Goal: Task Accomplishment & Management: Manage account settings

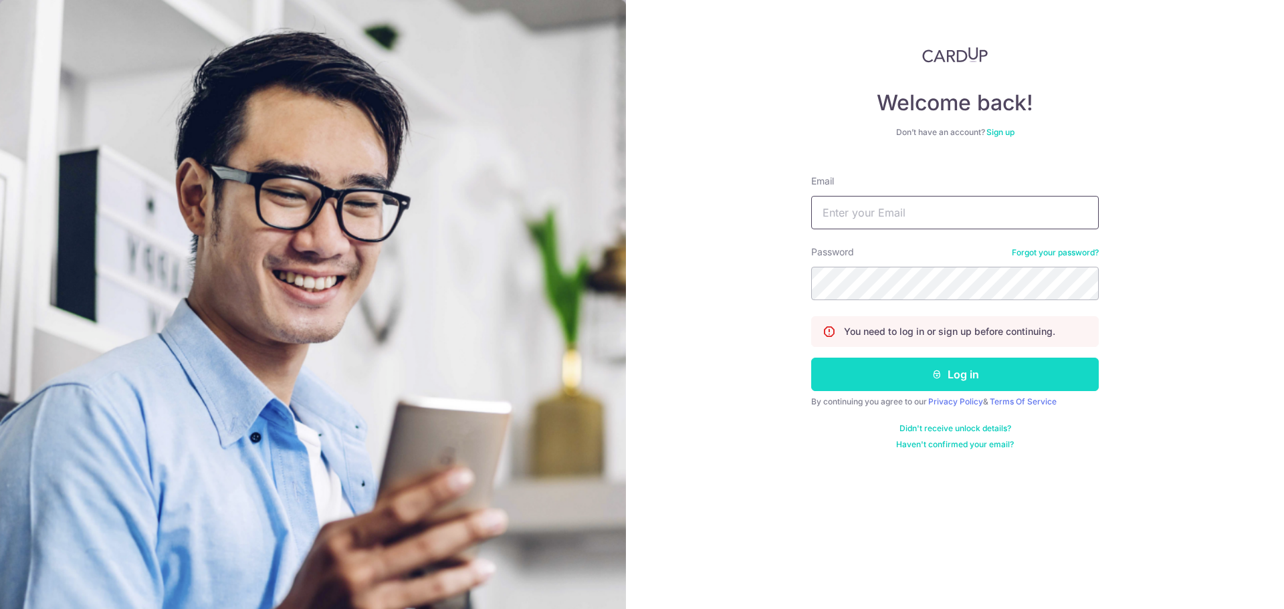
type input "[EMAIL_ADDRESS][DOMAIN_NAME]"
click at [928, 375] on button "Log in" at bounding box center [955, 374] width 288 height 33
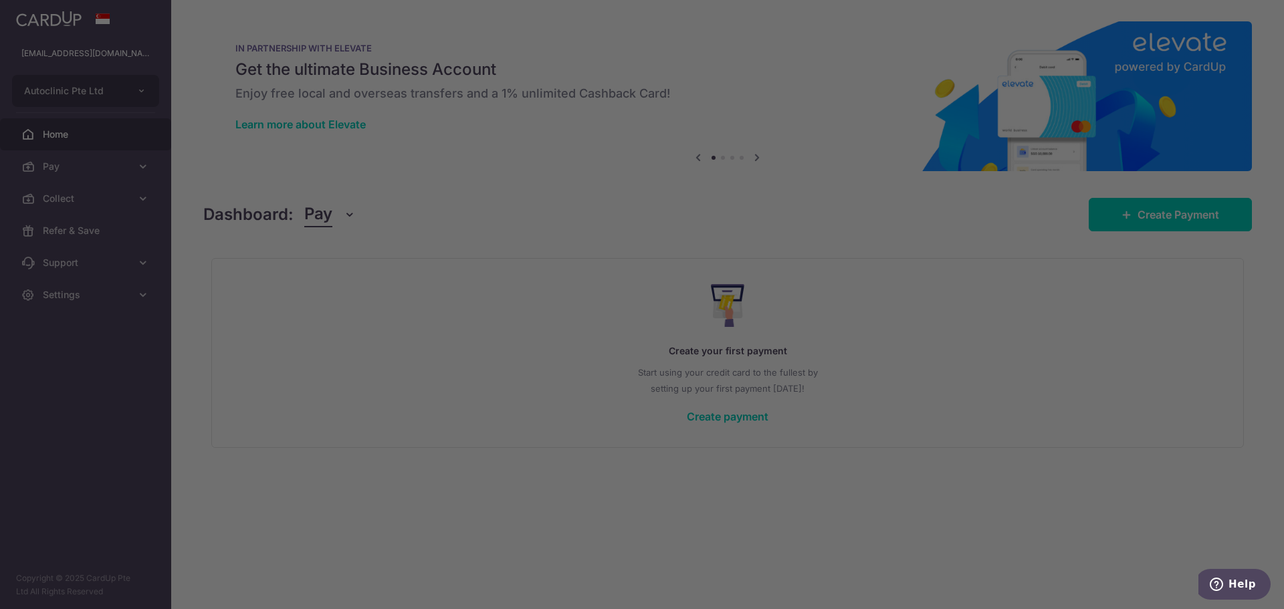
click at [94, 193] on div at bounding box center [648, 307] width 1297 height 615
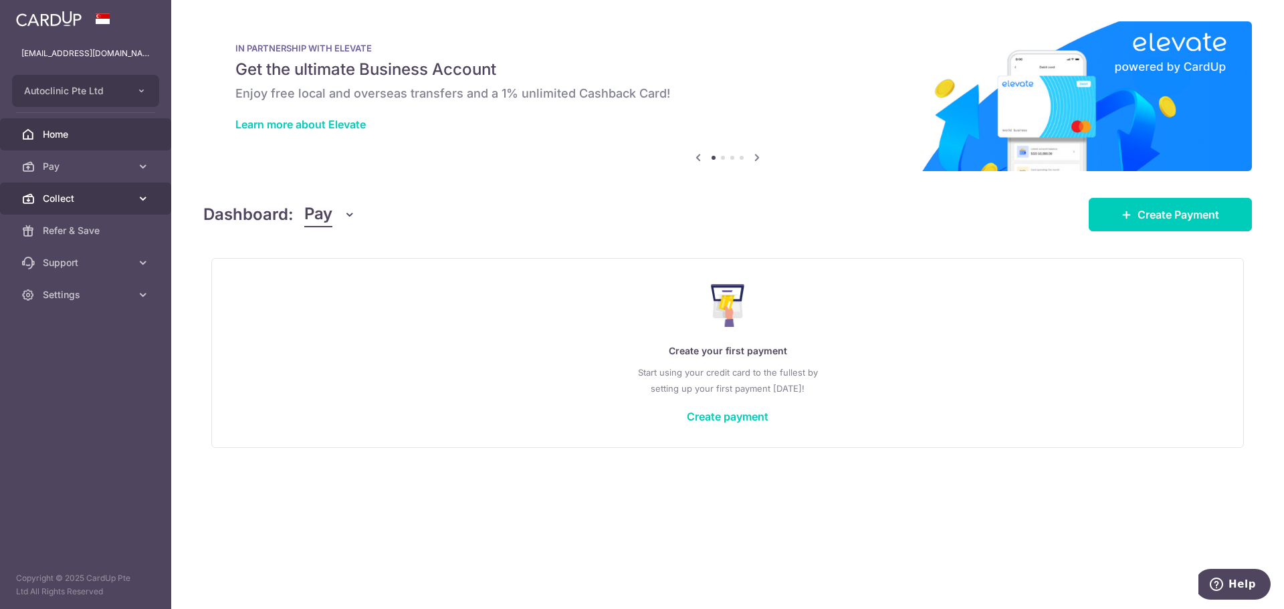
click at [143, 198] on icon at bounding box center [142, 198] width 13 height 13
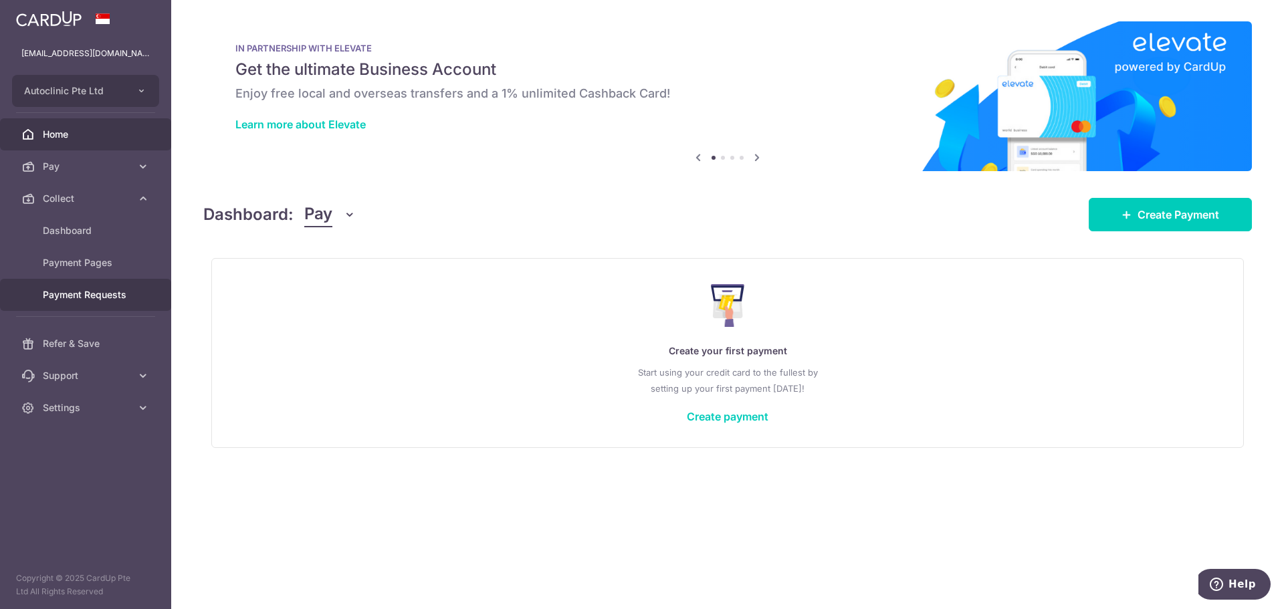
click at [81, 293] on span "Payment Requests" at bounding box center [87, 294] width 88 height 13
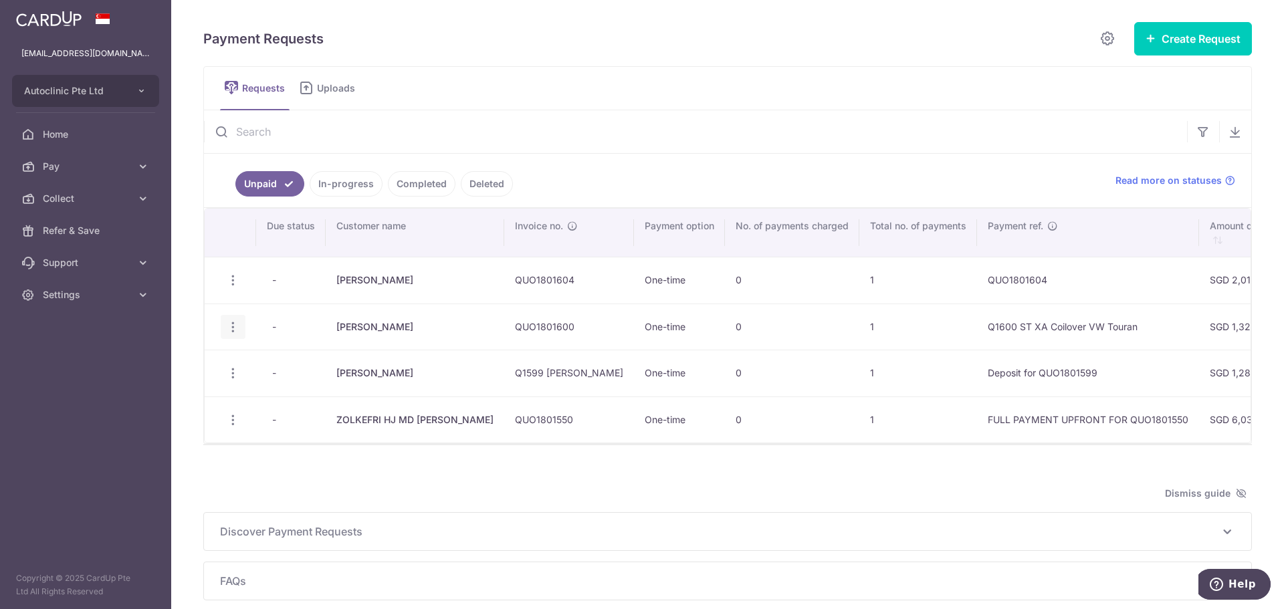
click at [237, 329] on icon "button" at bounding box center [233, 327] width 14 height 14
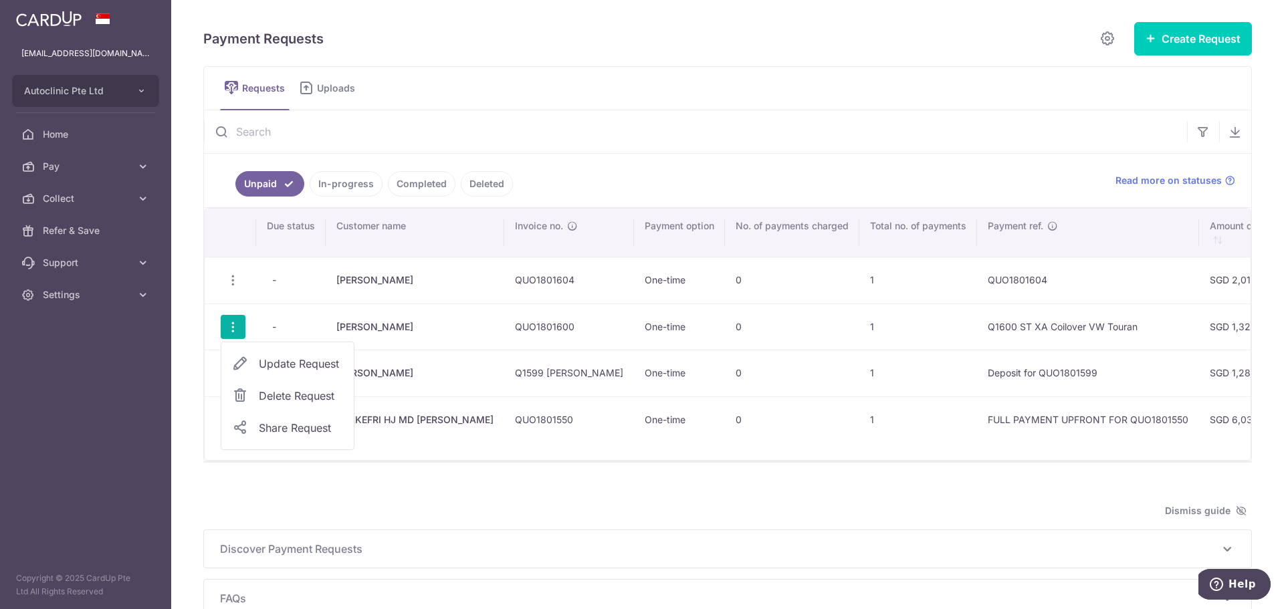
click at [642, 150] on input "text" at bounding box center [695, 131] width 983 height 43
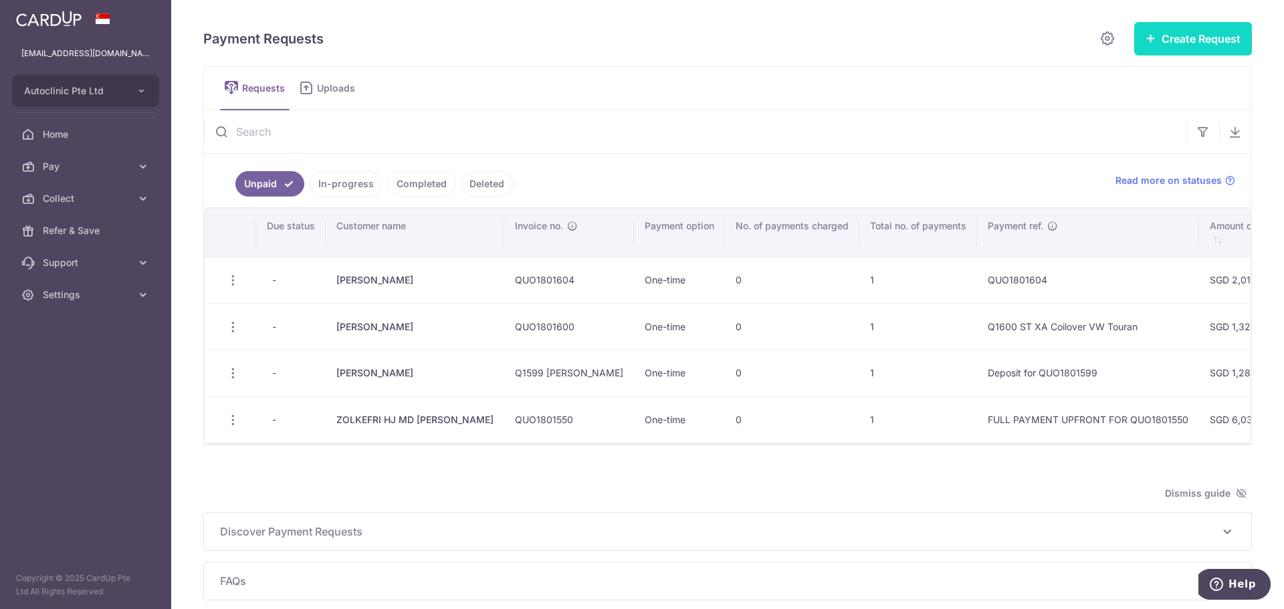
click at [1178, 43] on button "Create Request" at bounding box center [1193, 38] width 118 height 33
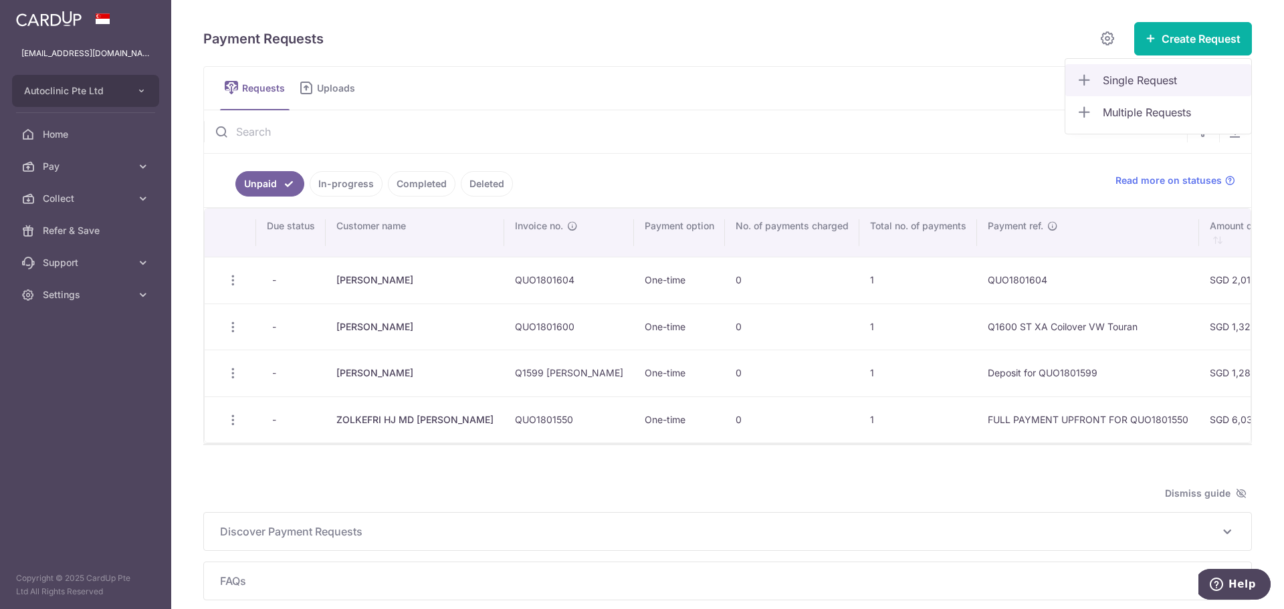
click at [1104, 85] on span "Single Request" at bounding box center [1172, 80] width 138 height 16
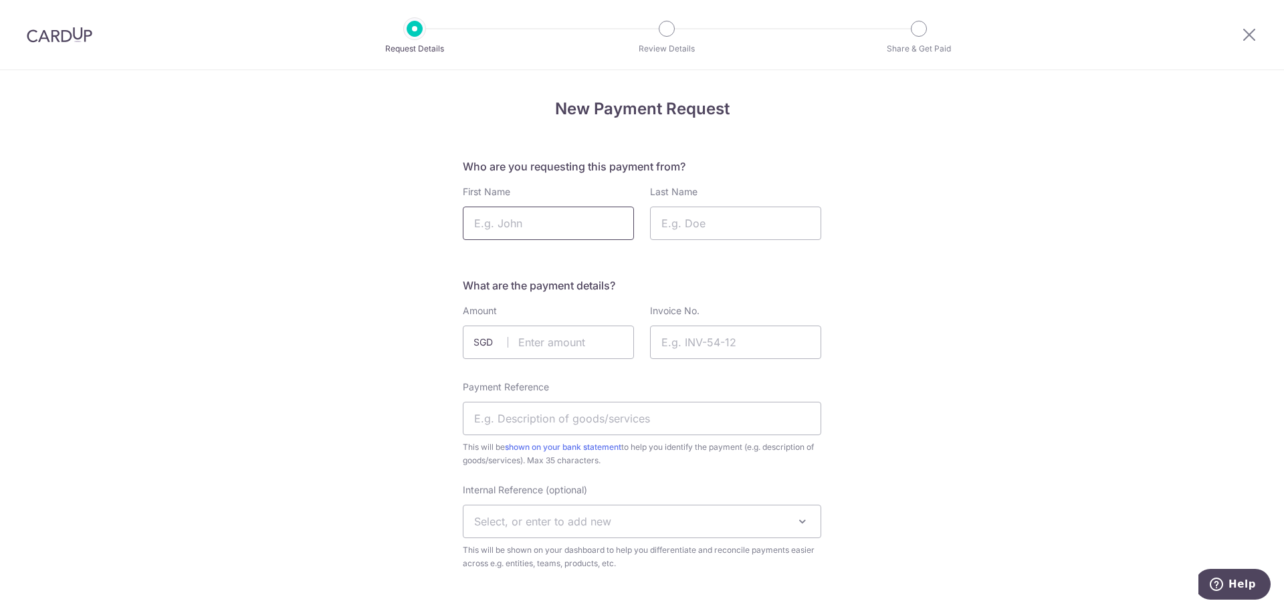
click at [514, 224] on input "First Name" at bounding box center [548, 223] width 171 height 33
type input "[PERSON_NAME]"
type input "LIM"
drag, startPoint x: 530, startPoint y: 338, endPoint x: 526, endPoint y: 347, distance: 9.3
click at [530, 339] on input "text" at bounding box center [548, 342] width 171 height 33
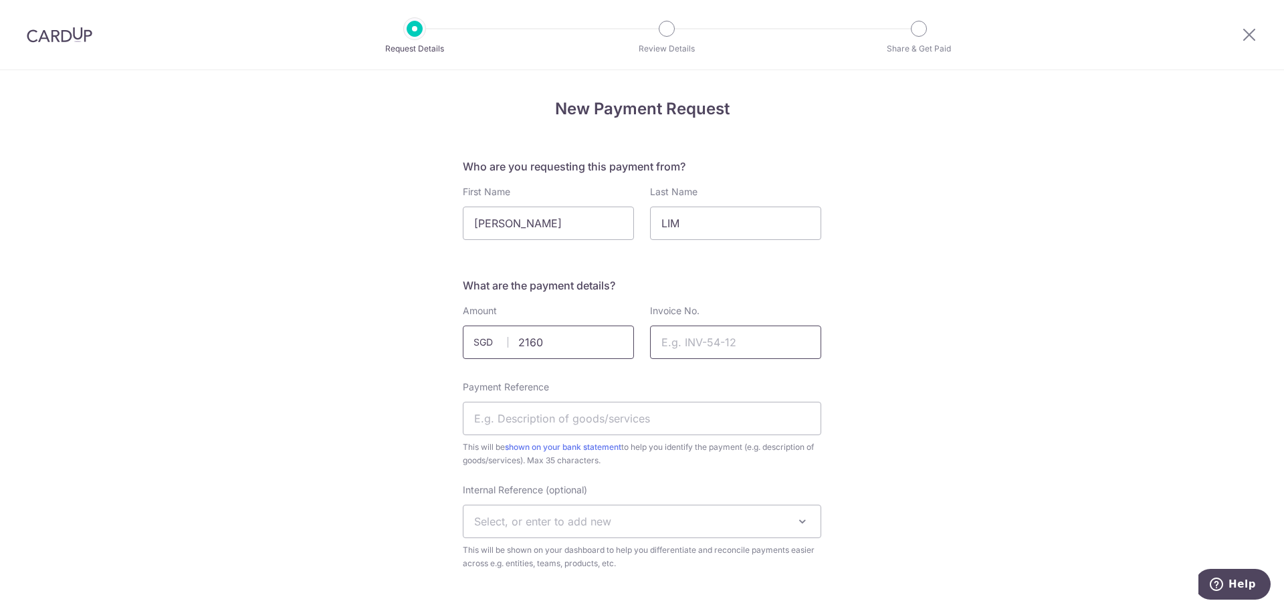
type input "2160.00"
type input "SOA1801654"
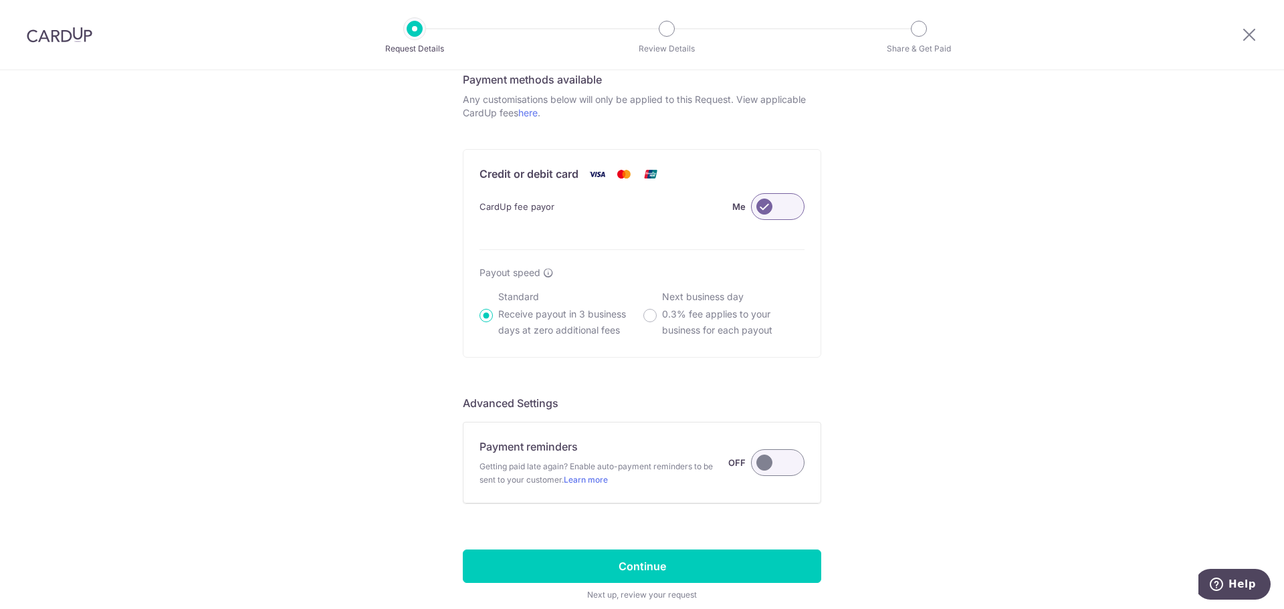
scroll to position [799, 0]
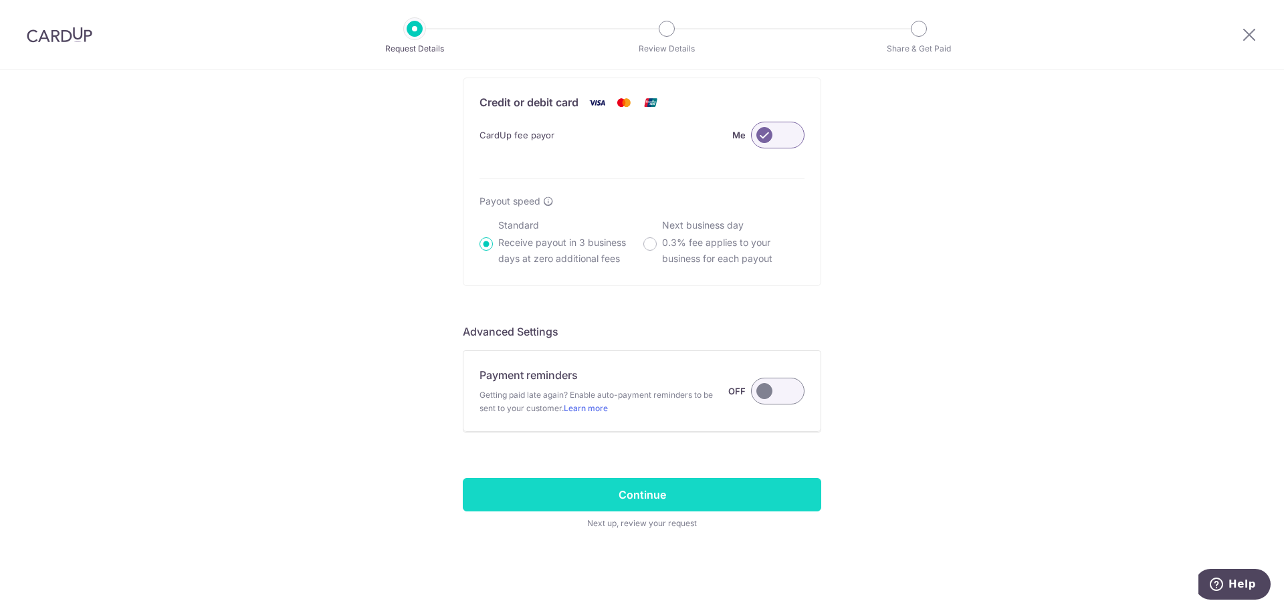
type input "DEPOSIT FOR KW V3 LEVELLING"
click at [683, 500] on input "Continue" at bounding box center [642, 494] width 358 height 33
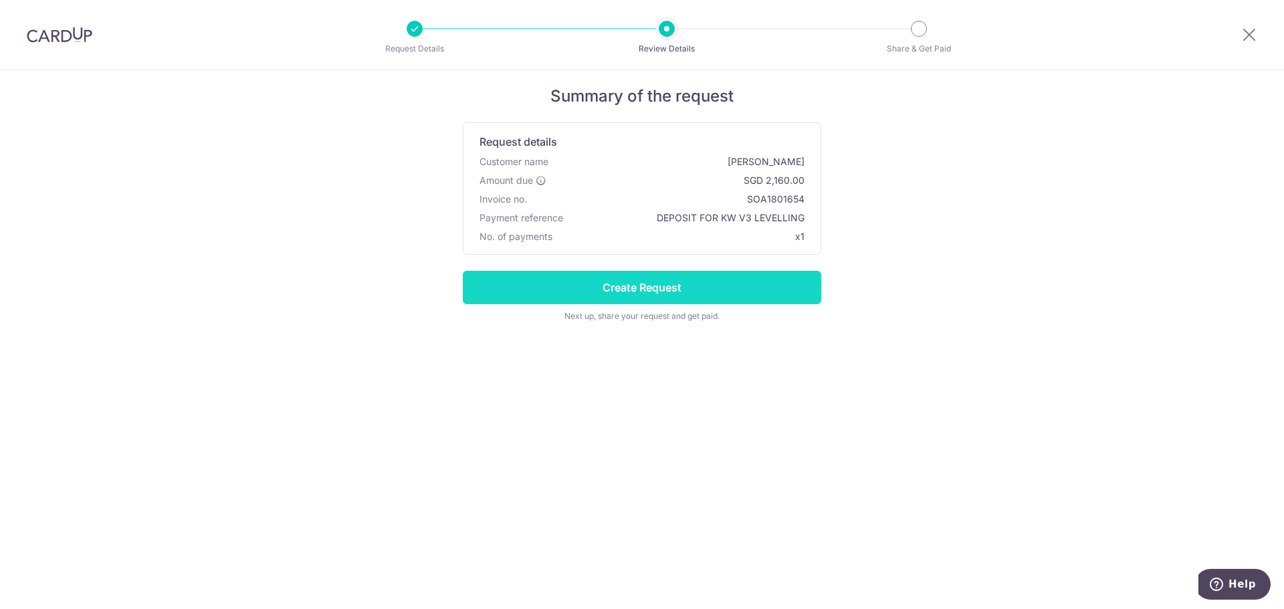
click at [742, 293] on input "Create Request" at bounding box center [642, 287] width 358 height 33
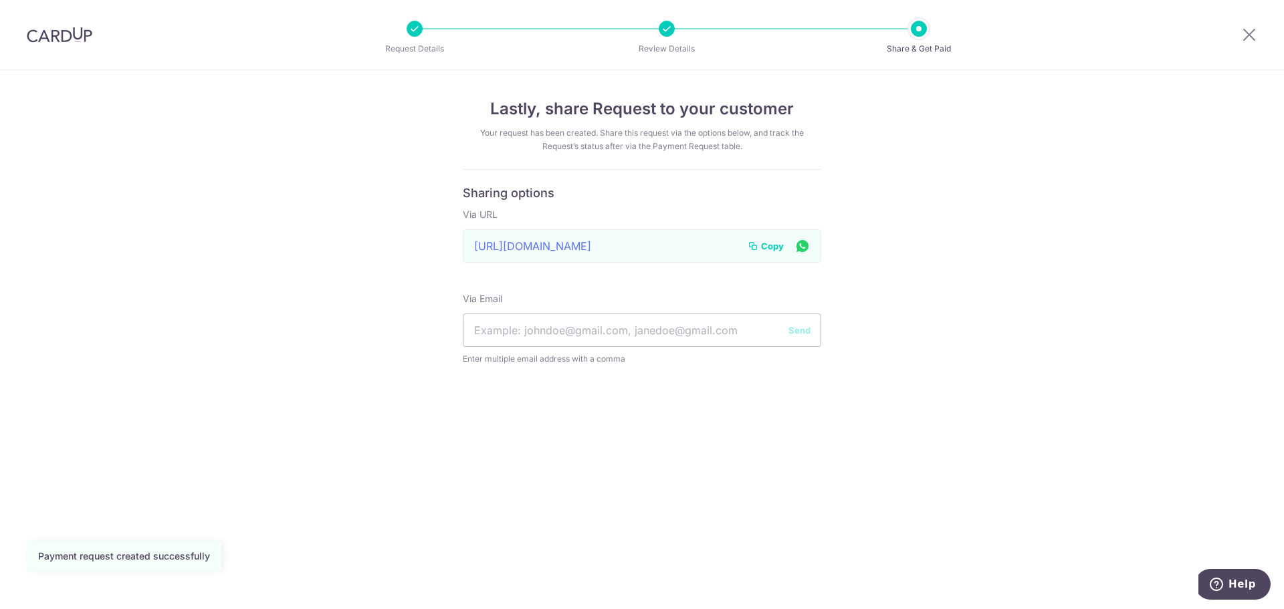
click at [770, 243] on span "Copy" at bounding box center [772, 245] width 23 height 13
click at [1241, 30] on icon at bounding box center [1249, 34] width 16 height 17
click at [1251, 31] on icon at bounding box center [1249, 34] width 16 height 17
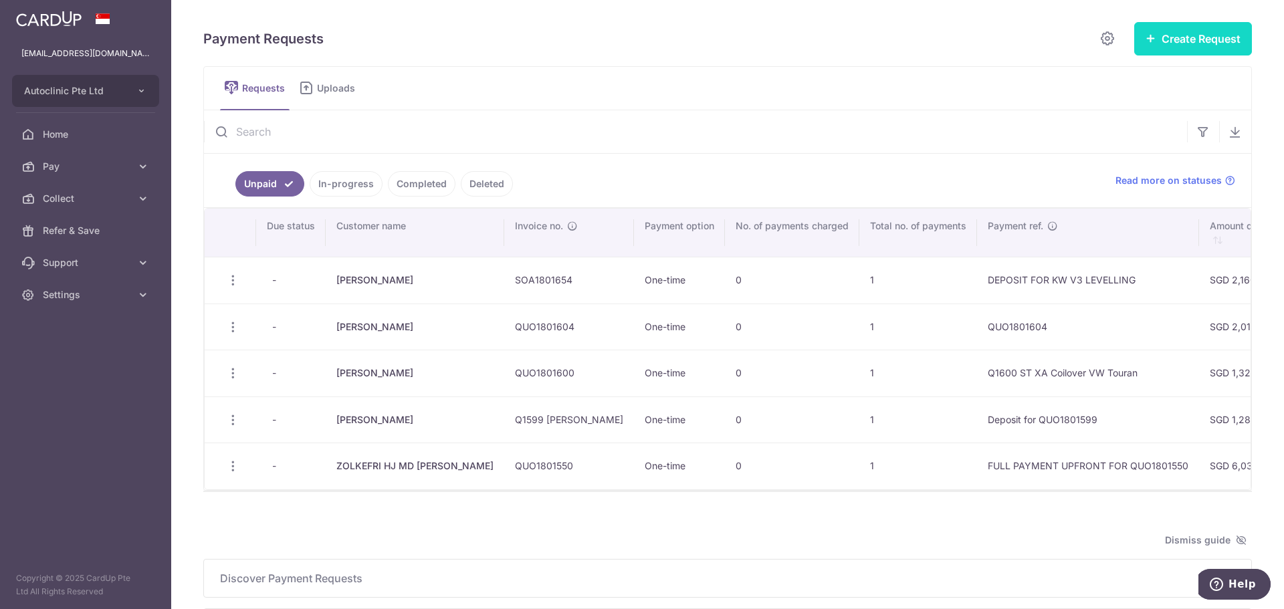
click at [1180, 41] on button "Create Request" at bounding box center [1193, 38] width 118 height 33
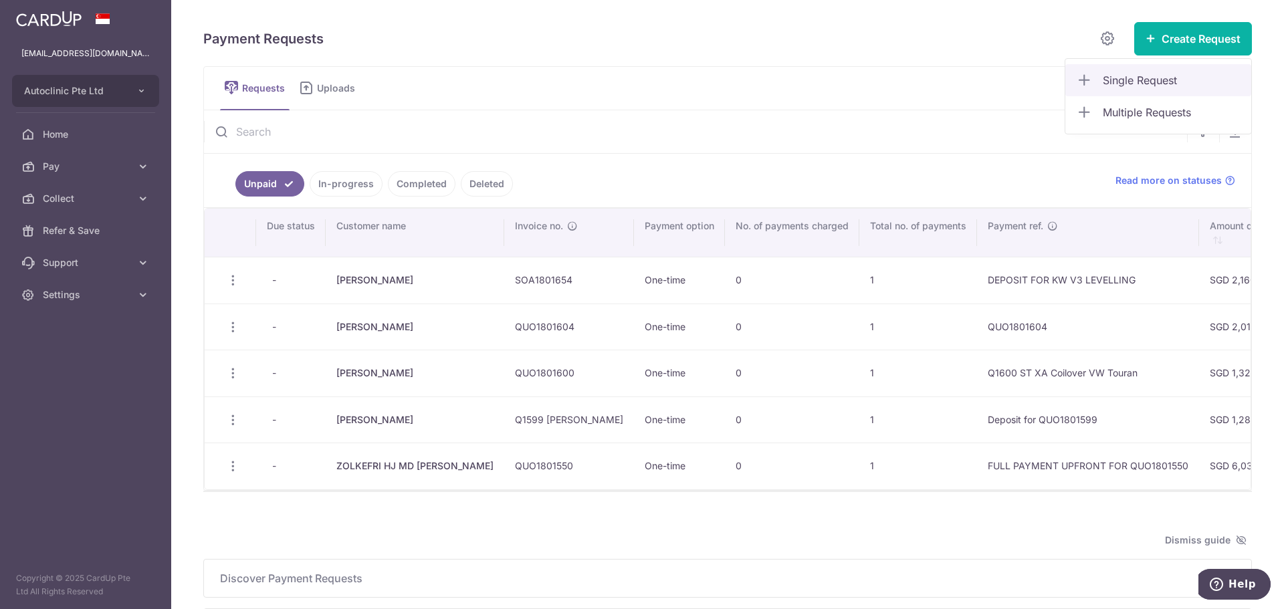
click at [1129, 86] on span "Single Request" at bounding box center [1172, 80] width 138 height 16
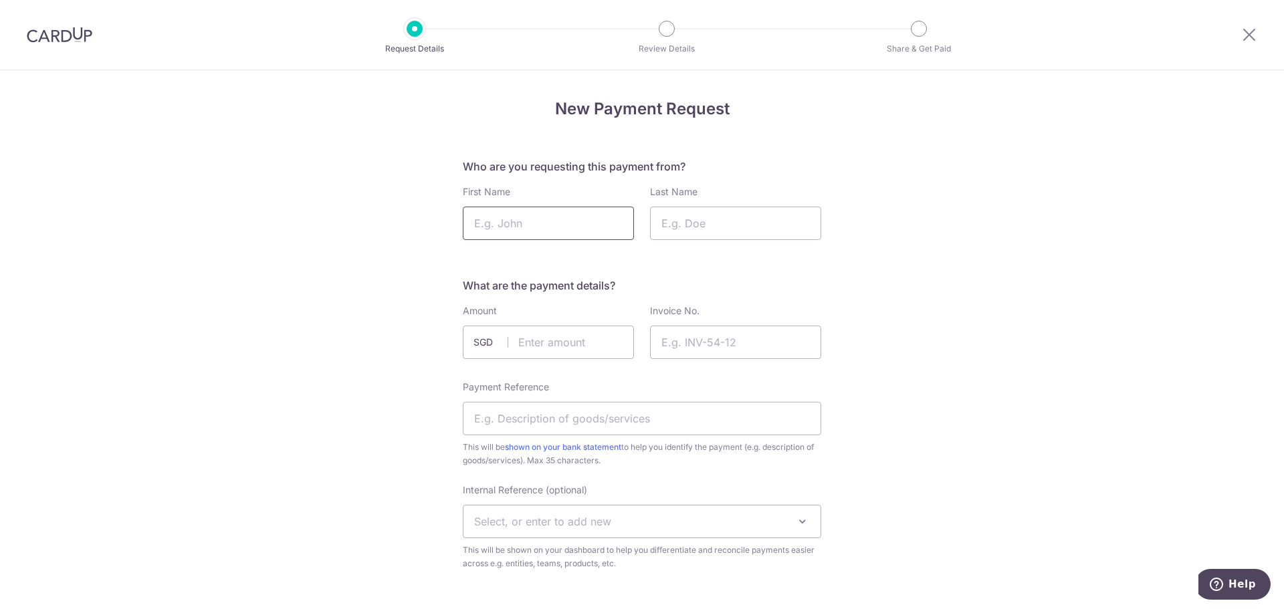
click at [623, 229] on input "First Name" at bounding box center [548, 223] width 171 height 33
type input "GLENN"
type input "GOH"
type input "2452.50"
type input "SOA1801652"
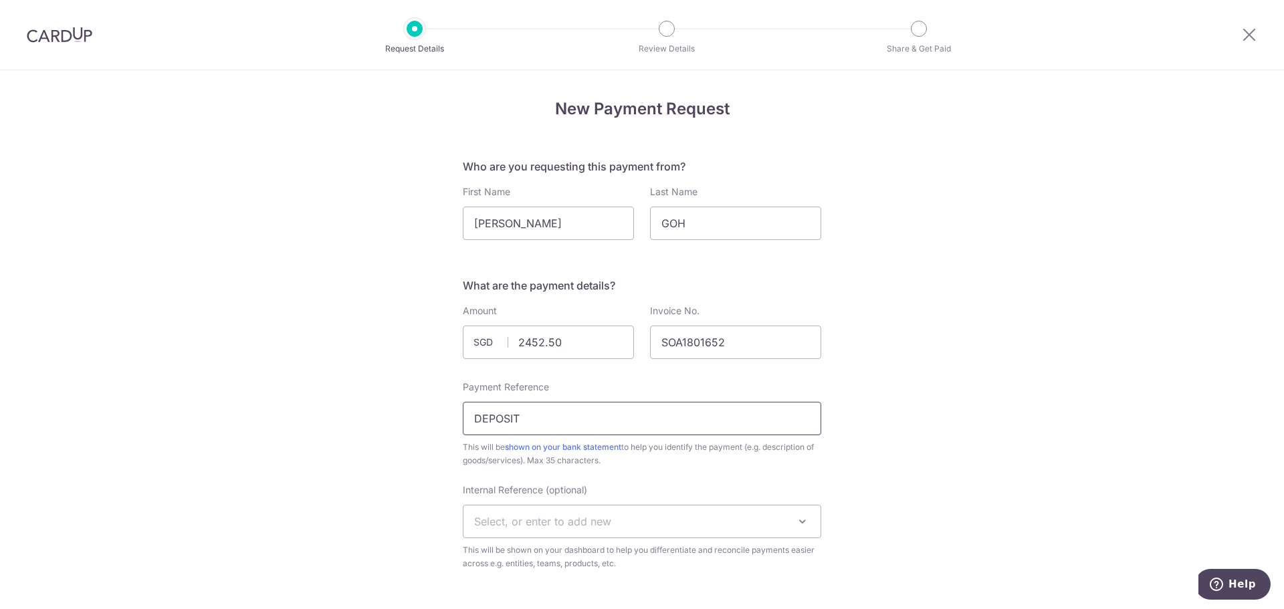
type input "DEPOSIT FOR KW V3 LEVELLING"
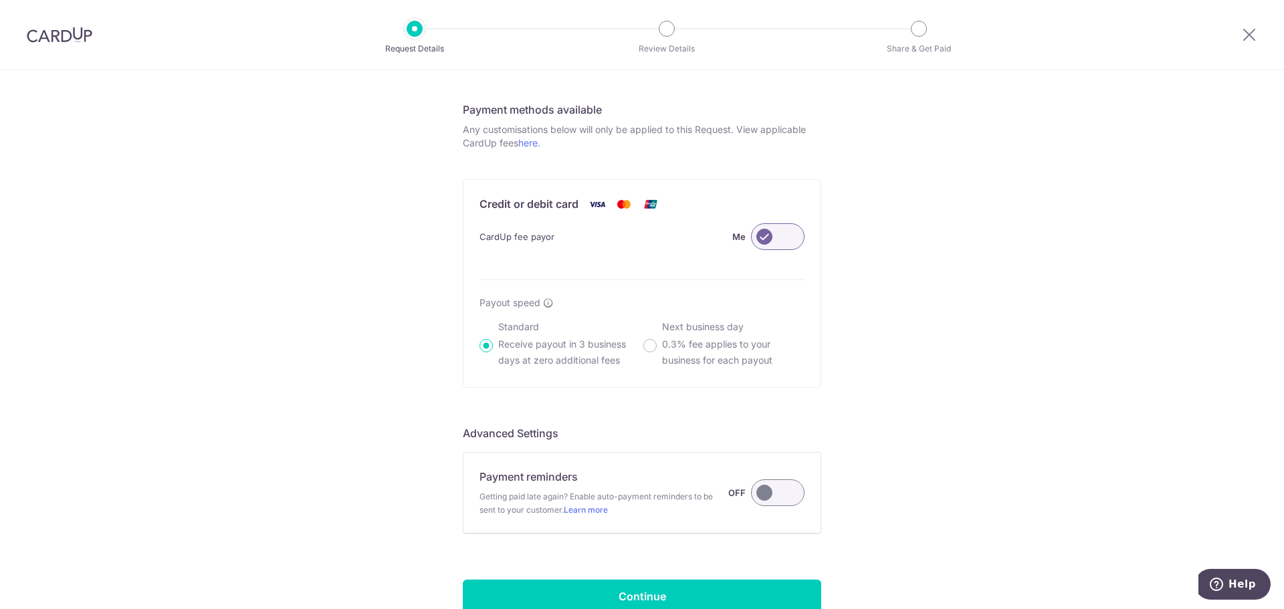
scroll to position [799, 0]
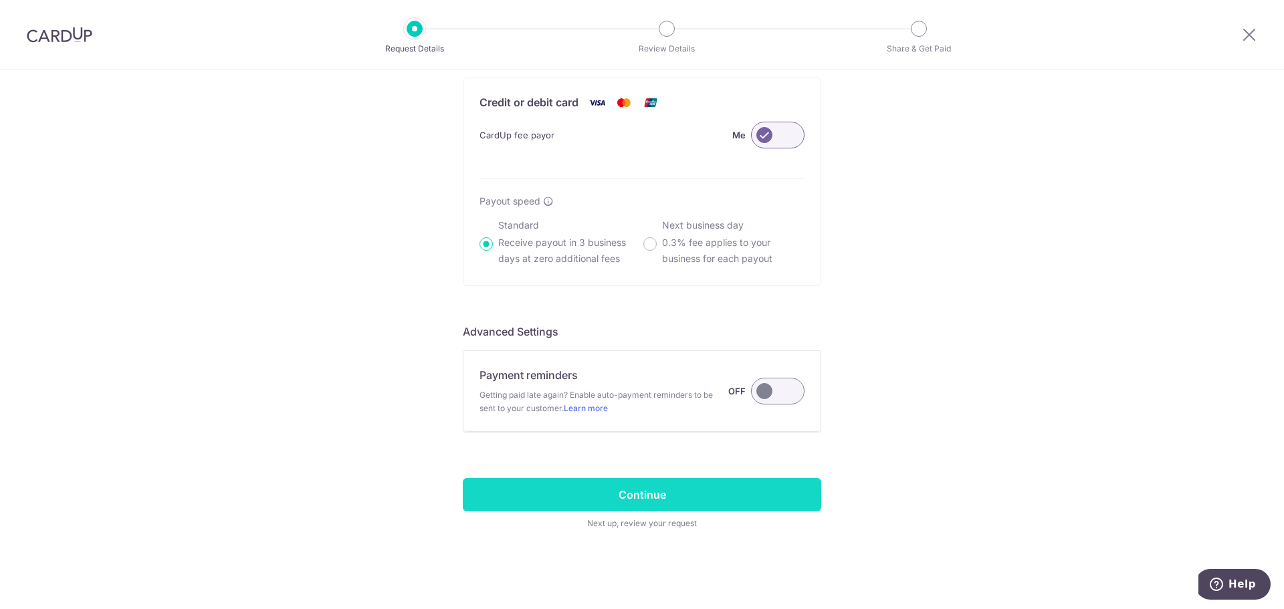
click at [506, 509] on input "Continue" at bounding box center [642, 494] width 358 height 33
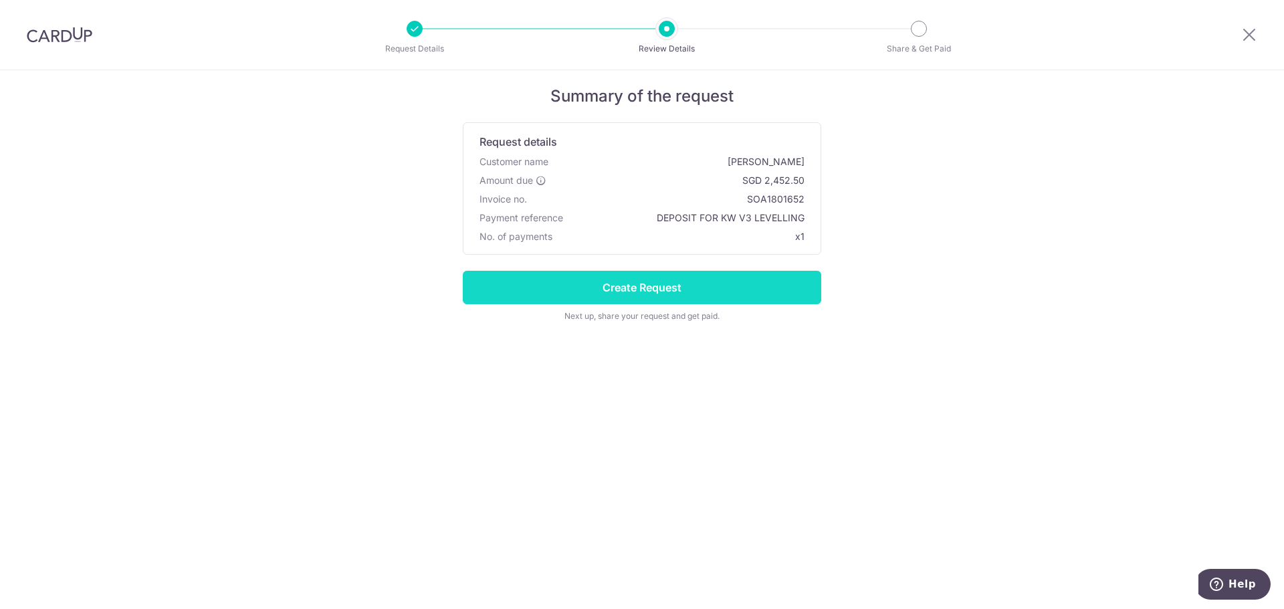
click at [751, 284] on input "Create Request" at bounding box center [642, 287] width 358 height 33
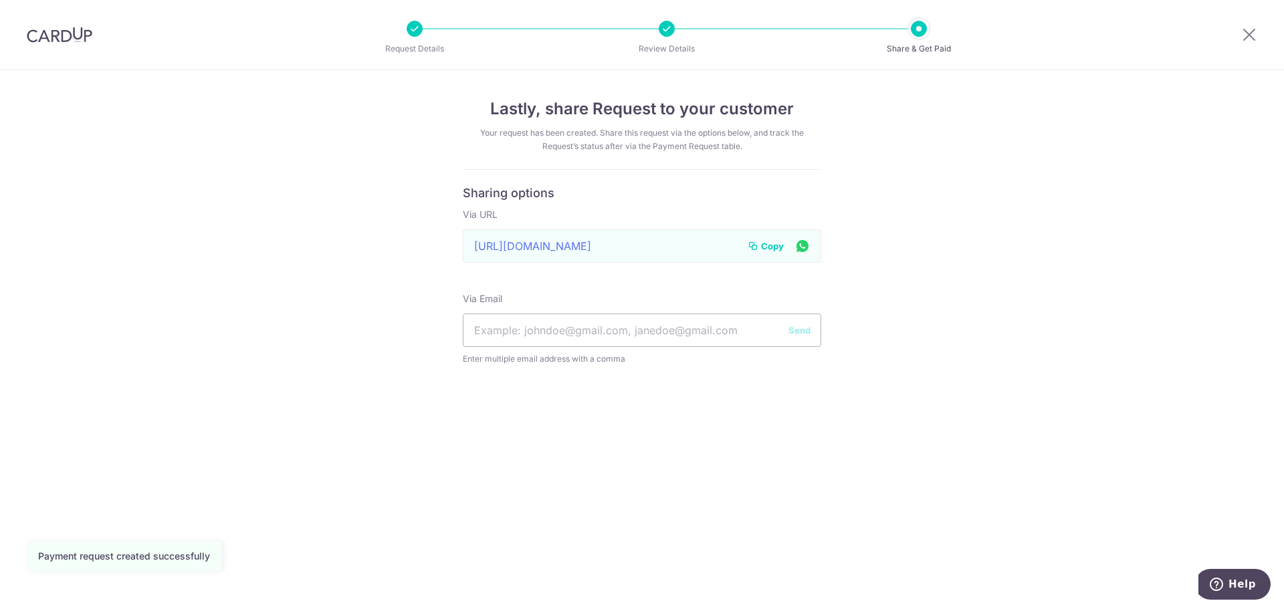
click at [760, 247] on button "Copy" at bounding box center [766, 245] width 36 height 13
click at [1256, 35] on icon at bounding box center [1249, 34] width 16 height 17
click at [1253, 31] on icon at bounding box center [1249, 34] width 16 height 17
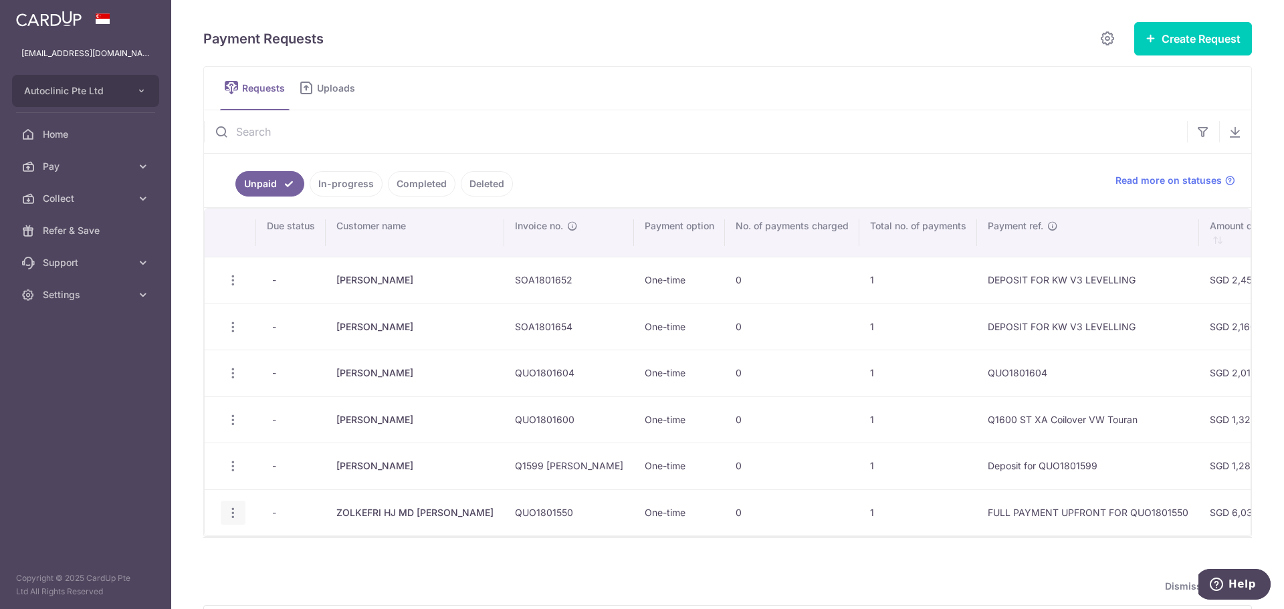
click at [235, 512] on icon "button" at bounding box center [233, 513] width 14 height 14
click at [257, 583] on link "Delete Request" at bounding box center [287, 582] width 132 height 32
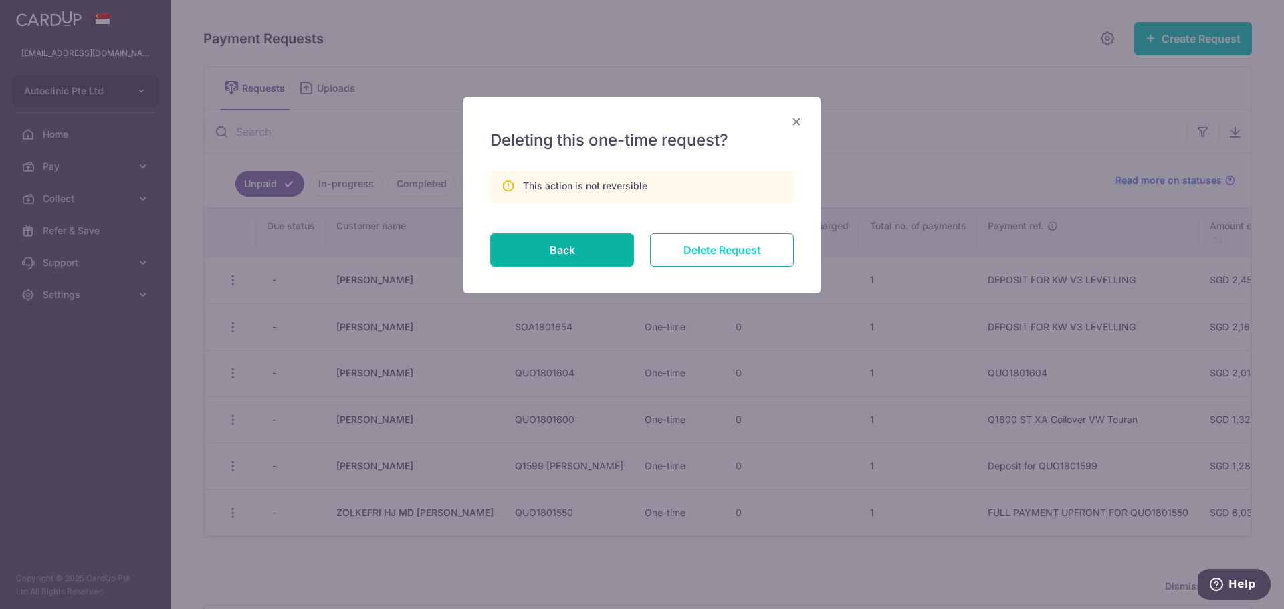
click at [692, 249] on input "Delete Request" at bounding box center [722, 249] width 144 height 33
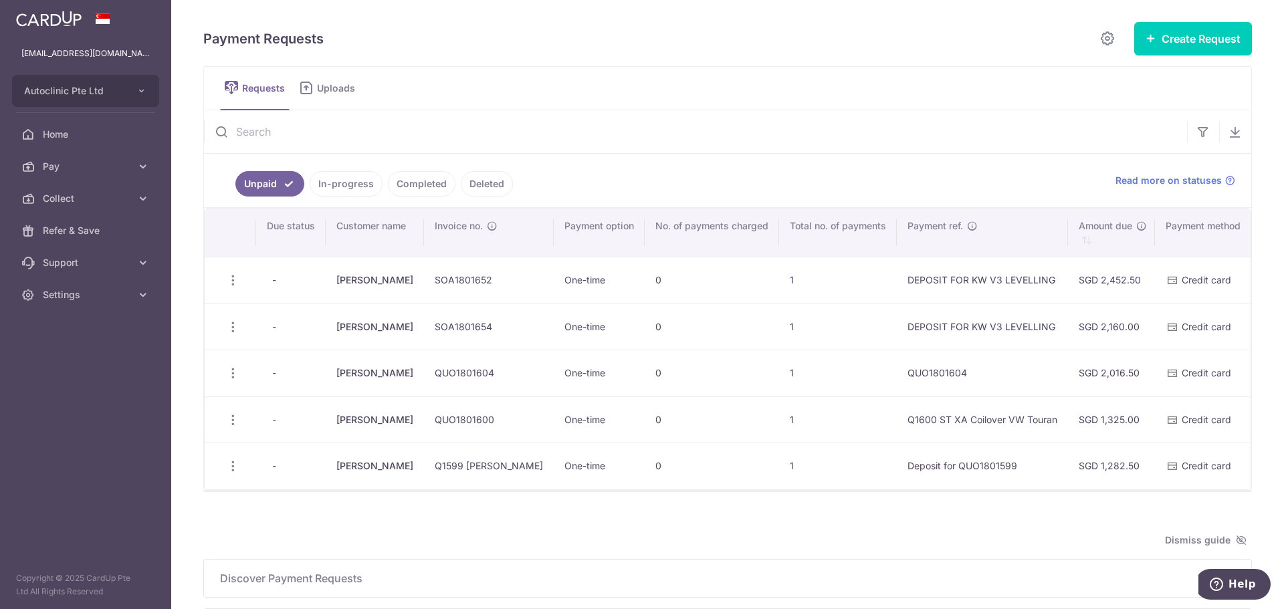
click at [236, 465] on icon "button" at bounding box center [233, 466] width 14 height 14
click at [283, 532] on span "Delete Request" at bounding box center [301, 536] width 84 height 16
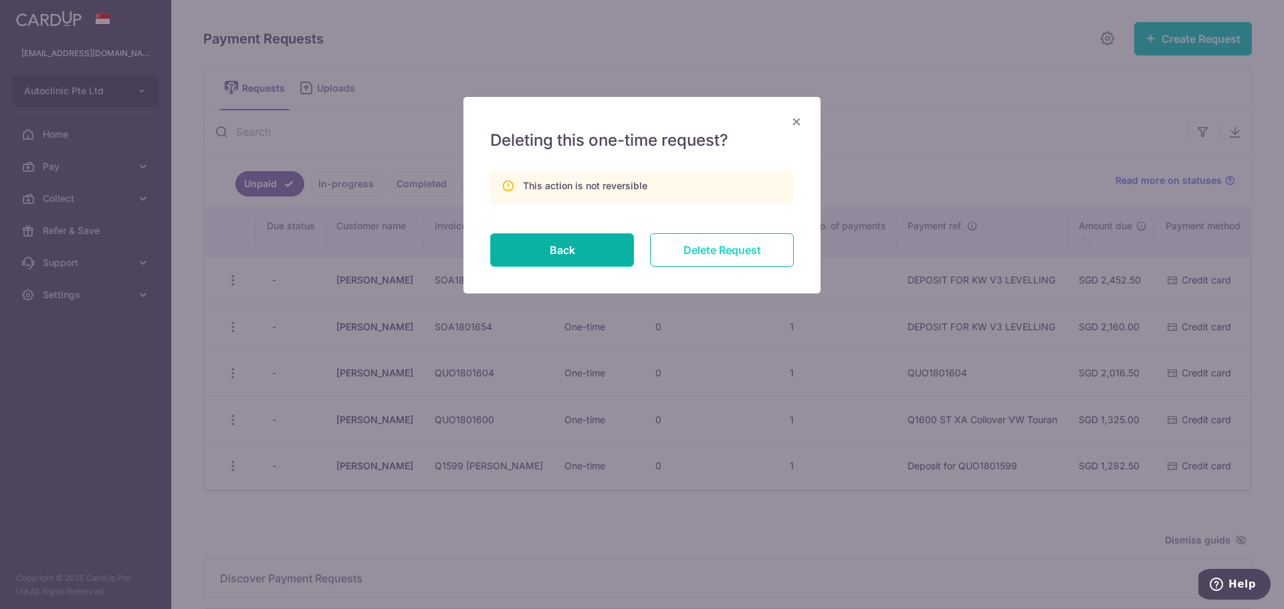
click at [744, 253] on input "Delete Request" at bounding box center [722, 249] width 144 height 33
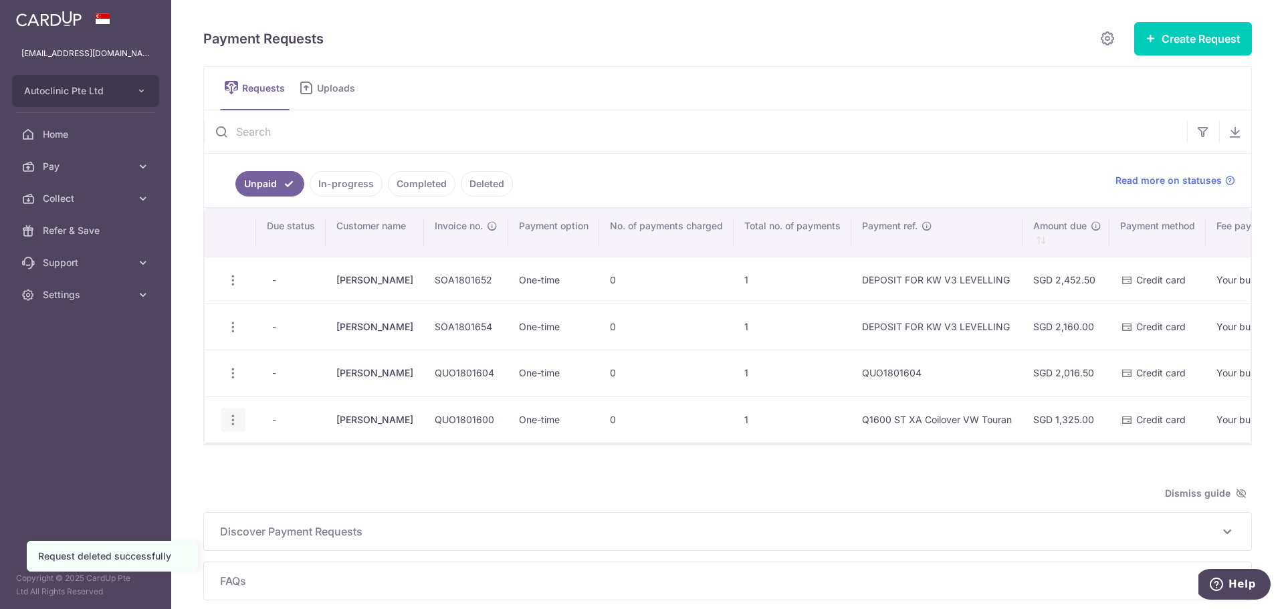
click at [237, 423] on icon "button" at bounding box center [233, 420] width 14 height 14
click at [282, 489] on span "Delete Request" at bounding box center [301, 489] width 84 height 16
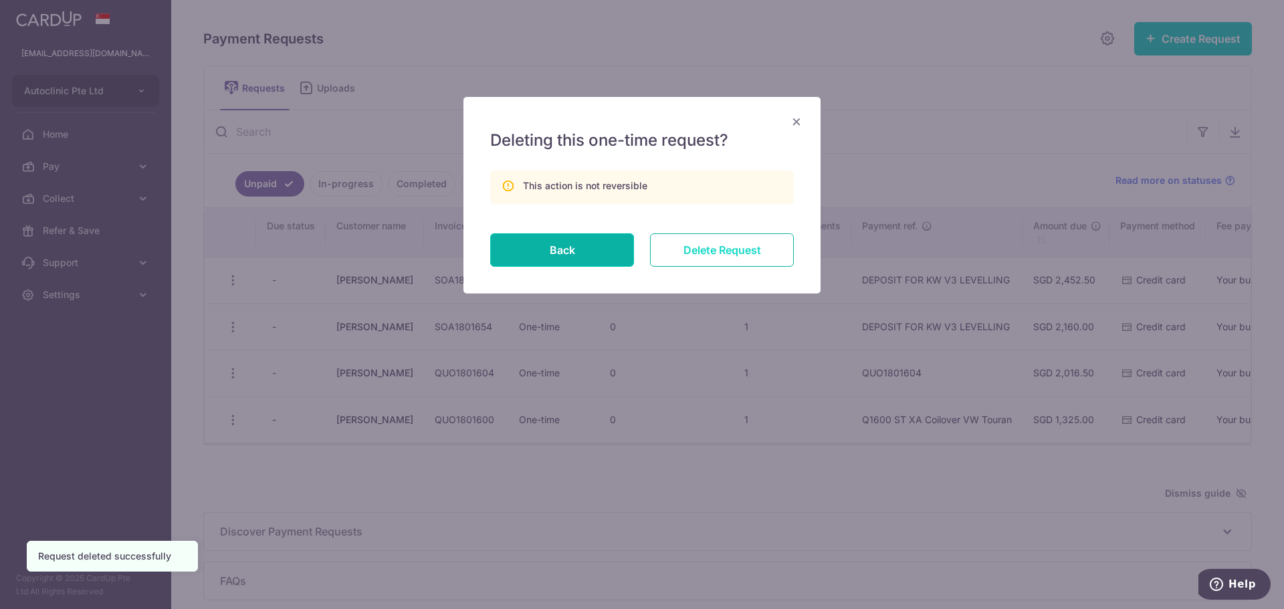
click at [706, 261] on input "Delete Request" at bounding box center [722, 249] width 144 height 33
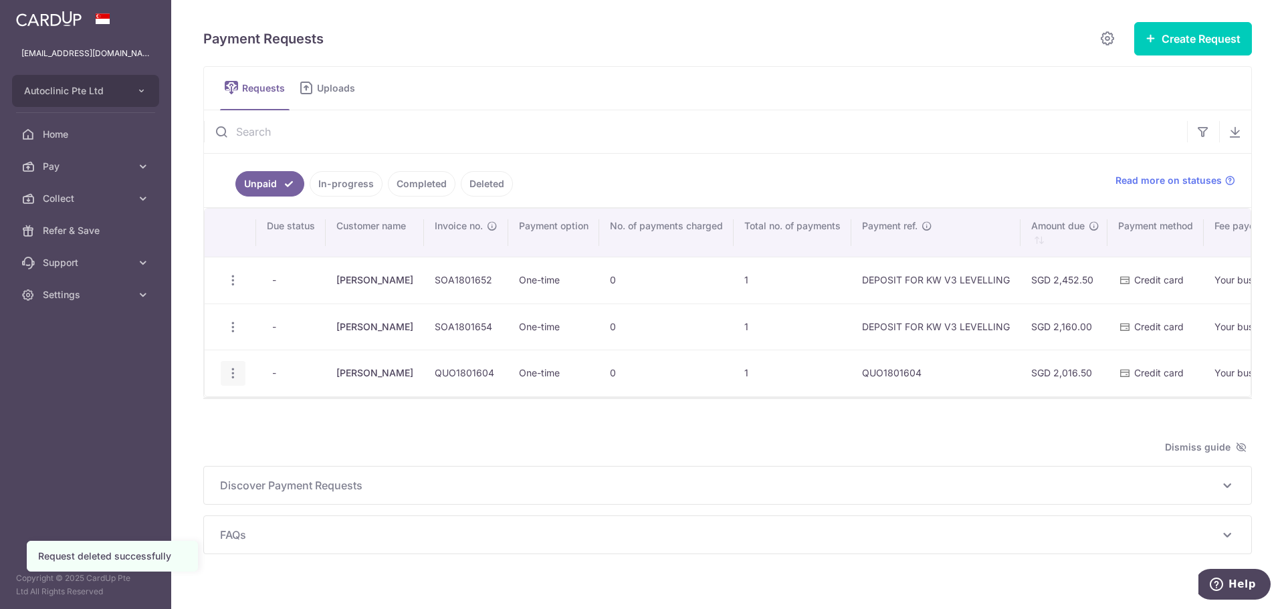
click at [236, 371] on icon "button" at bounding box center [233, 373] width 14 height 14
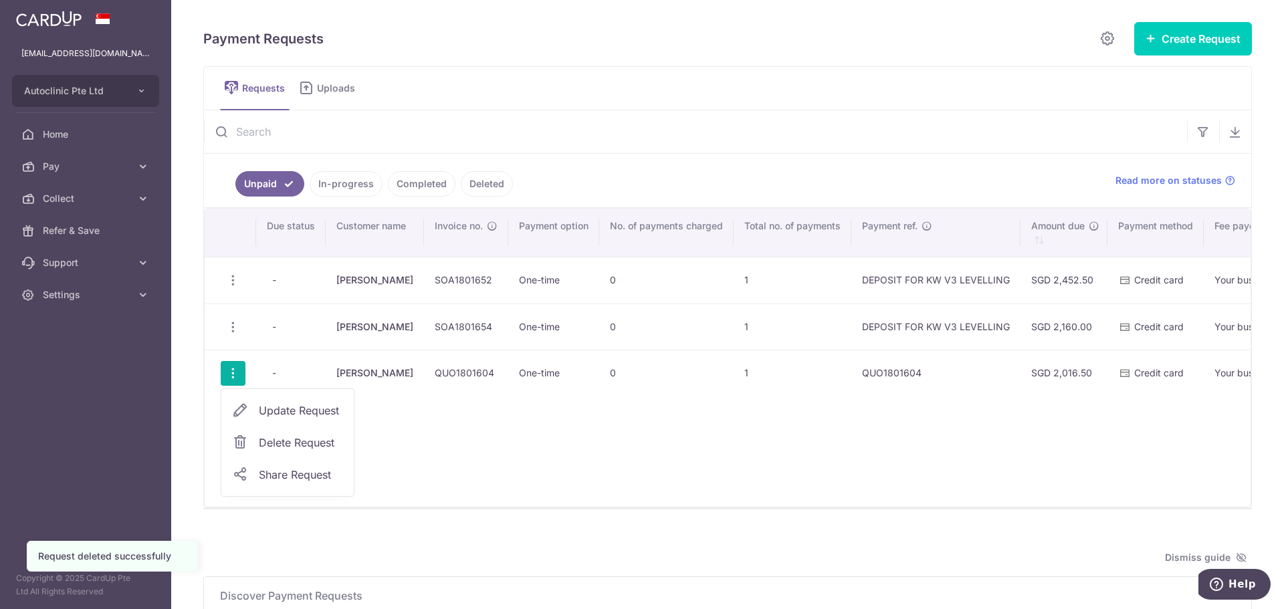
click at [276, 439] on span "Delete Request" at bounding box center [301, 443] width 84 height 16
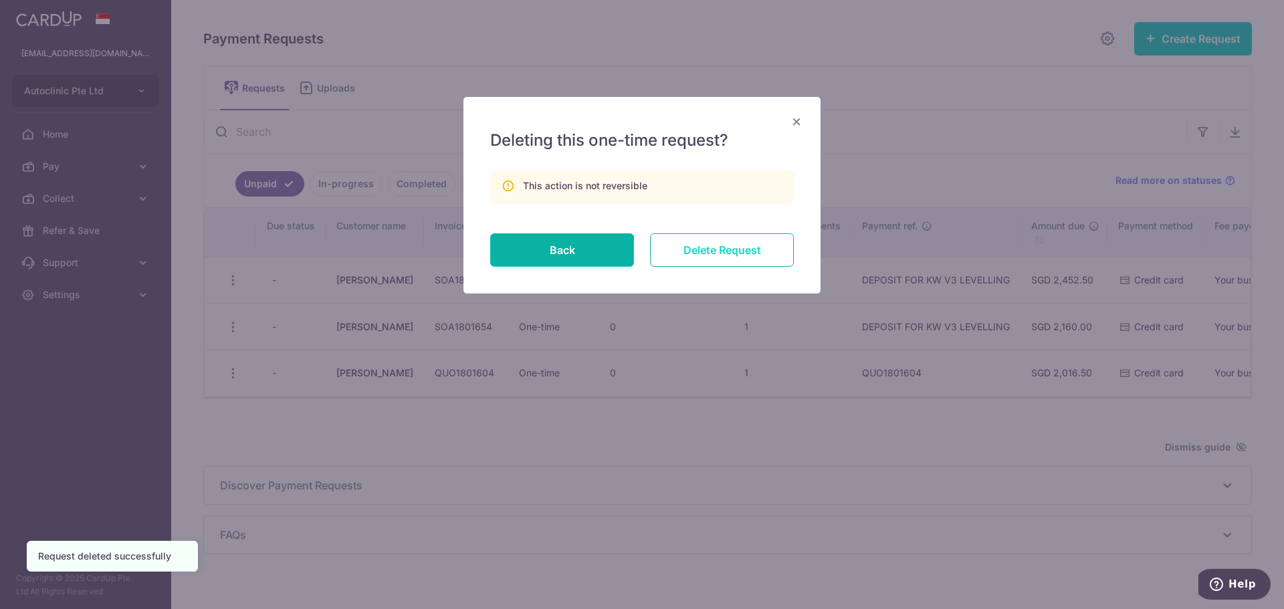
click at [711, 251] on input "Delete Request" at bounding box center [722, 249] width 144 height 33
